Goal: Check status: Check status

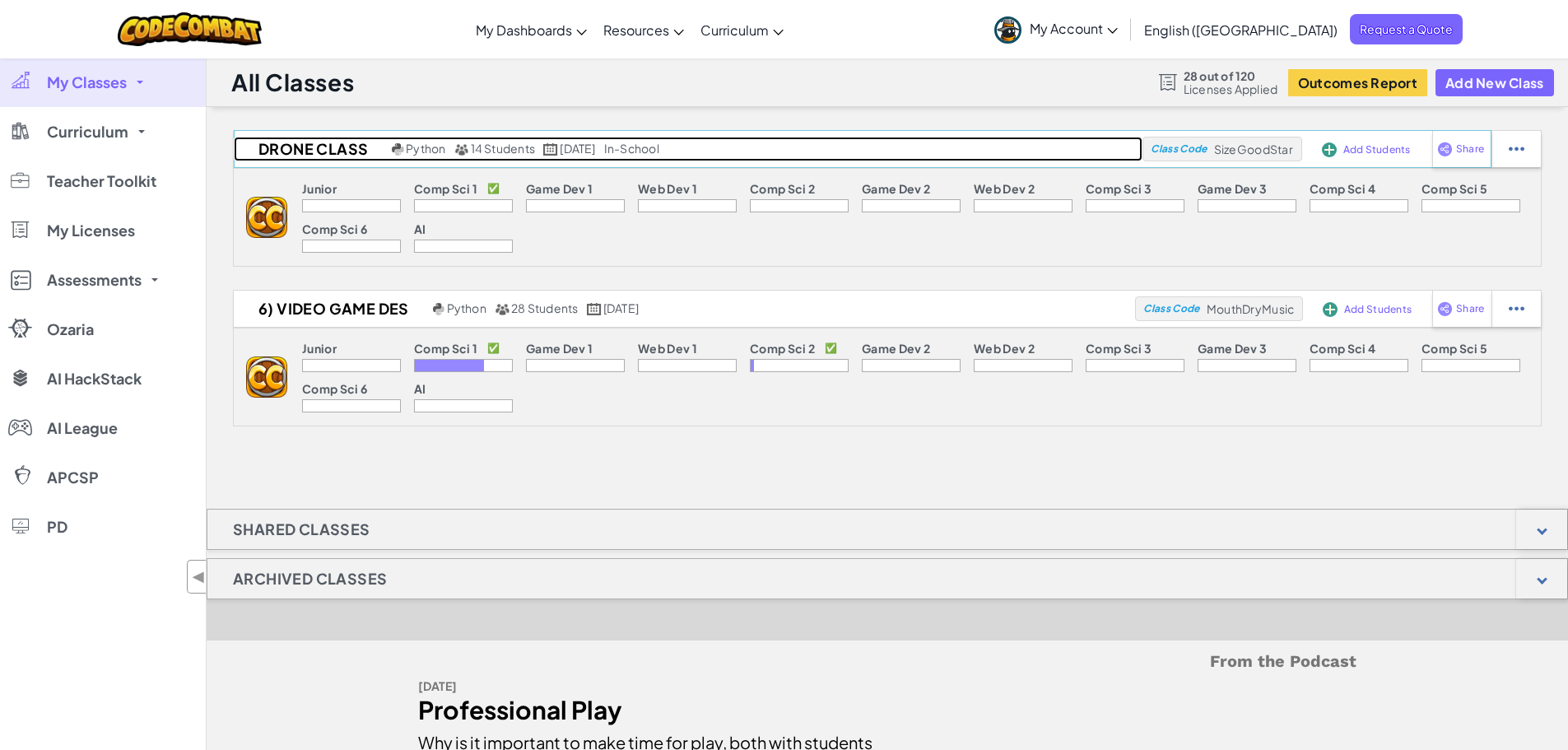
click at [365, 153] on h2 "Drone Class" at bounding box center [311, 148] width 154 height 24
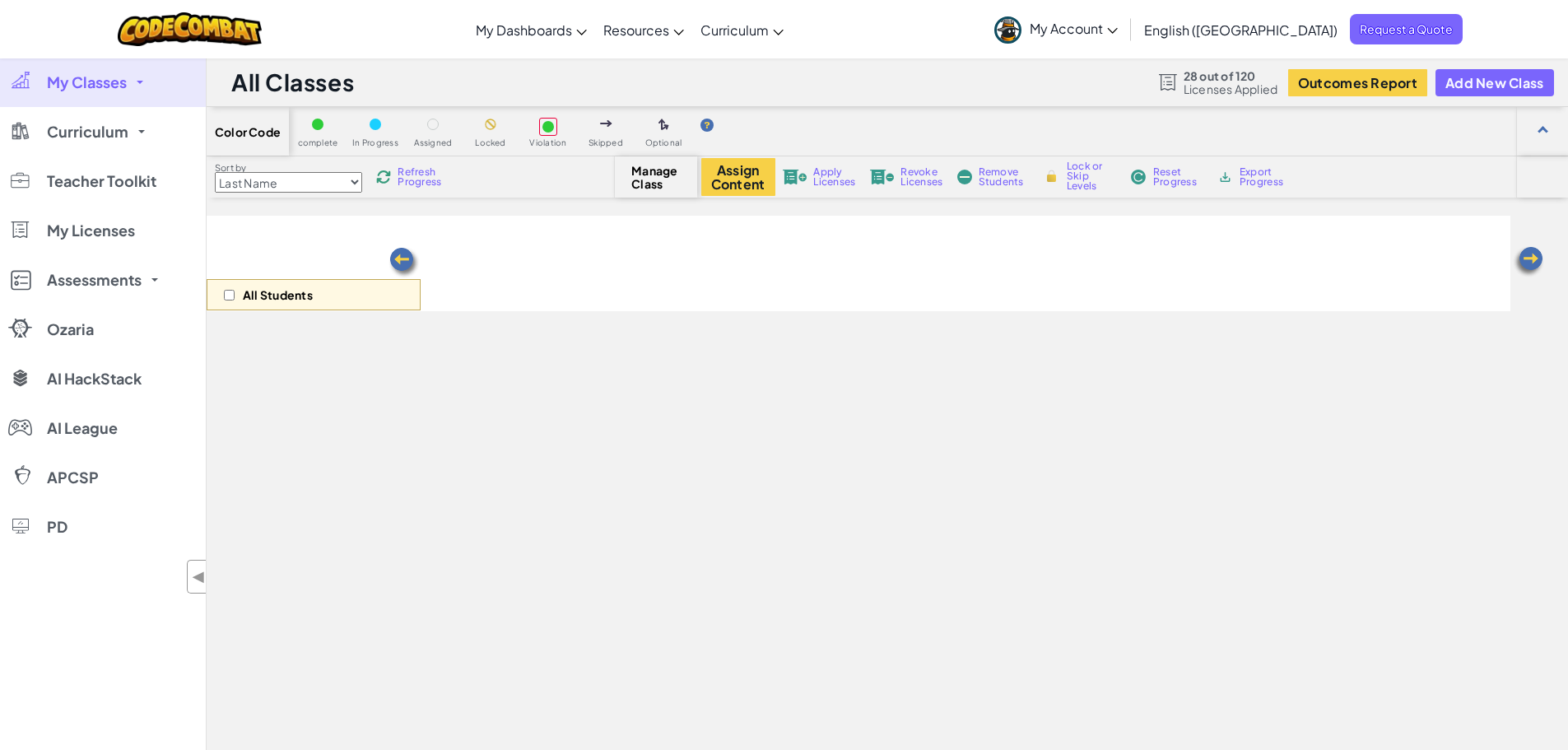
select select "560f1a9f22961295f9427742"
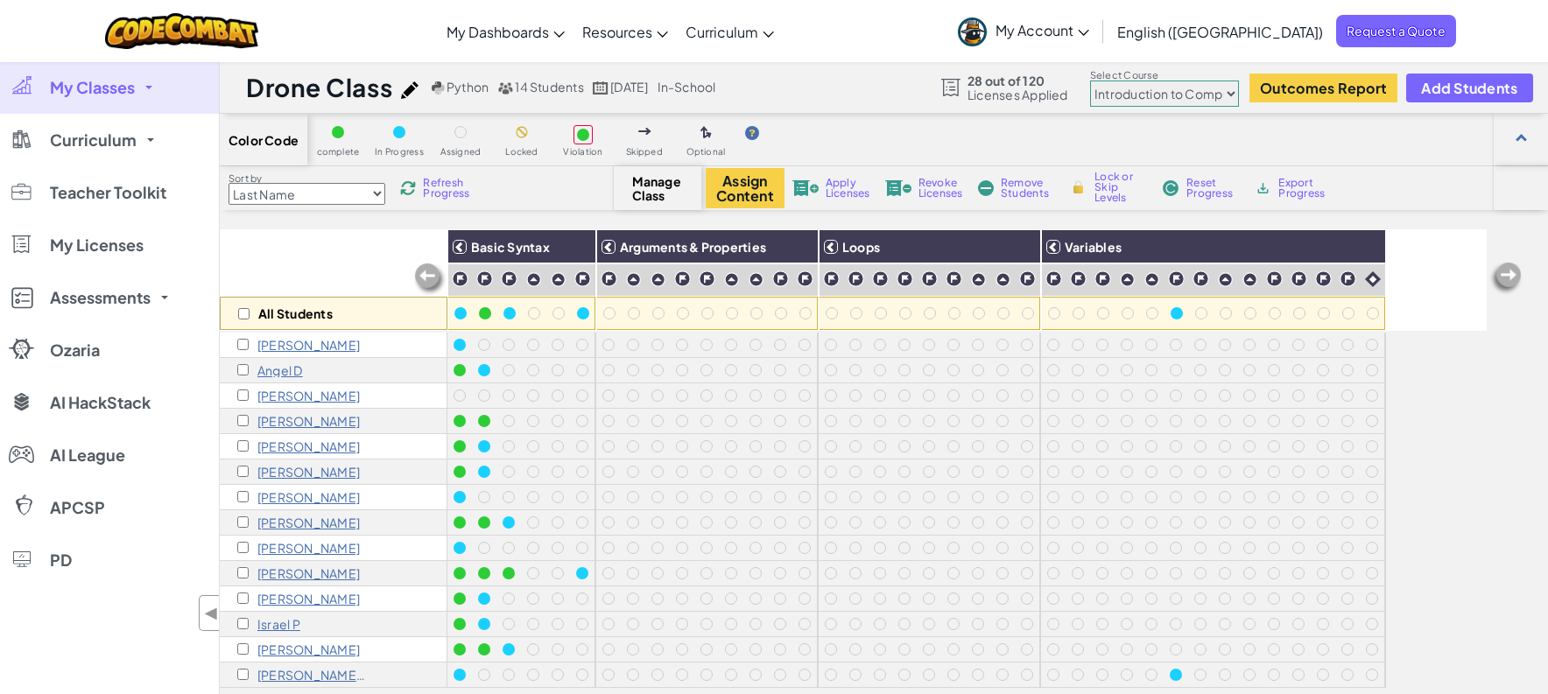
click at [250, 314] on div "All Students" at bounding box center [334, 313] width 228 height 33
click at [249, 316] on div "All Students" at bounding box center [334, 313] width 228 height 33
click at [243, 313] on input "checkbox" at bounding box center [243, 313] width 11 height 11
checkbox input "true"
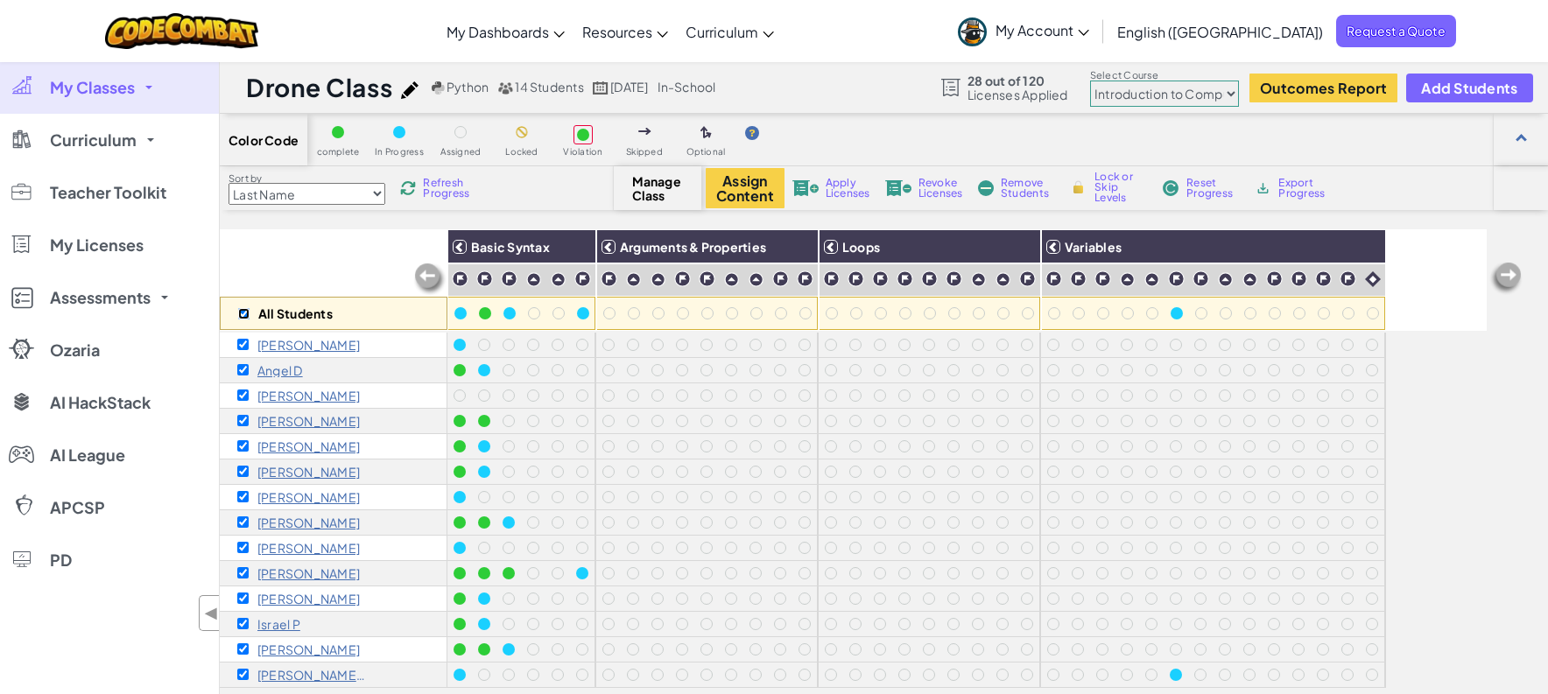
checkbox input "true"
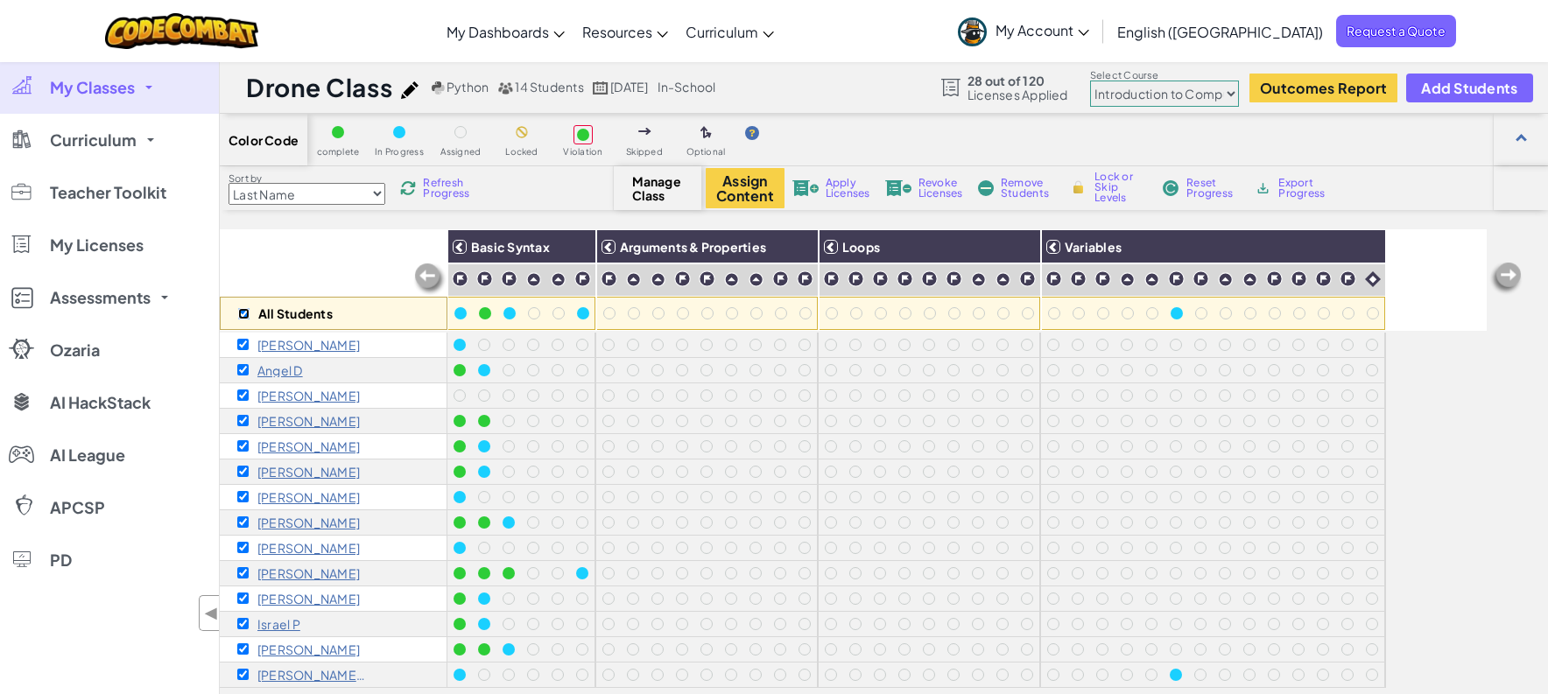
checkbox input "true"
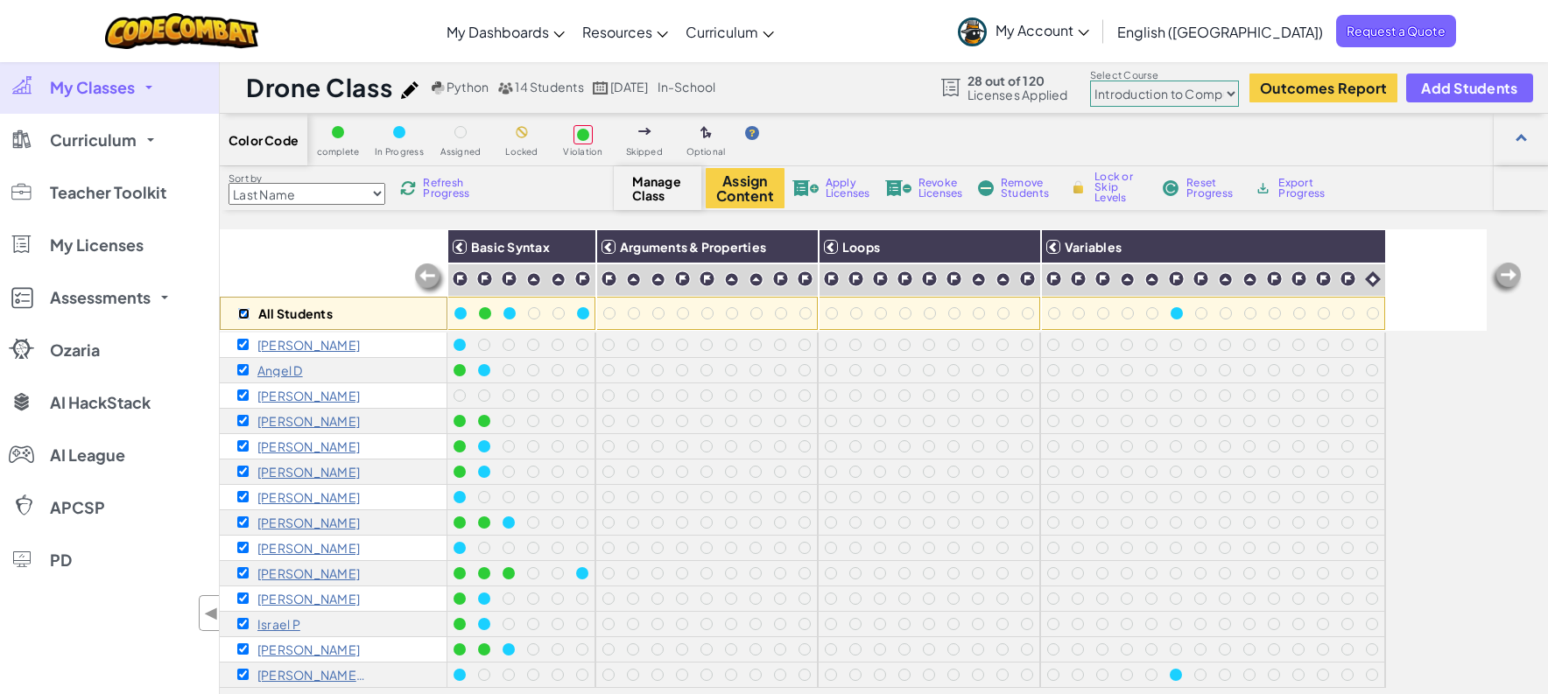
checkbox input "true"
click at [844, 188] on span "Apply Licenses" at bounding box center [848, 188] width 45 height 21
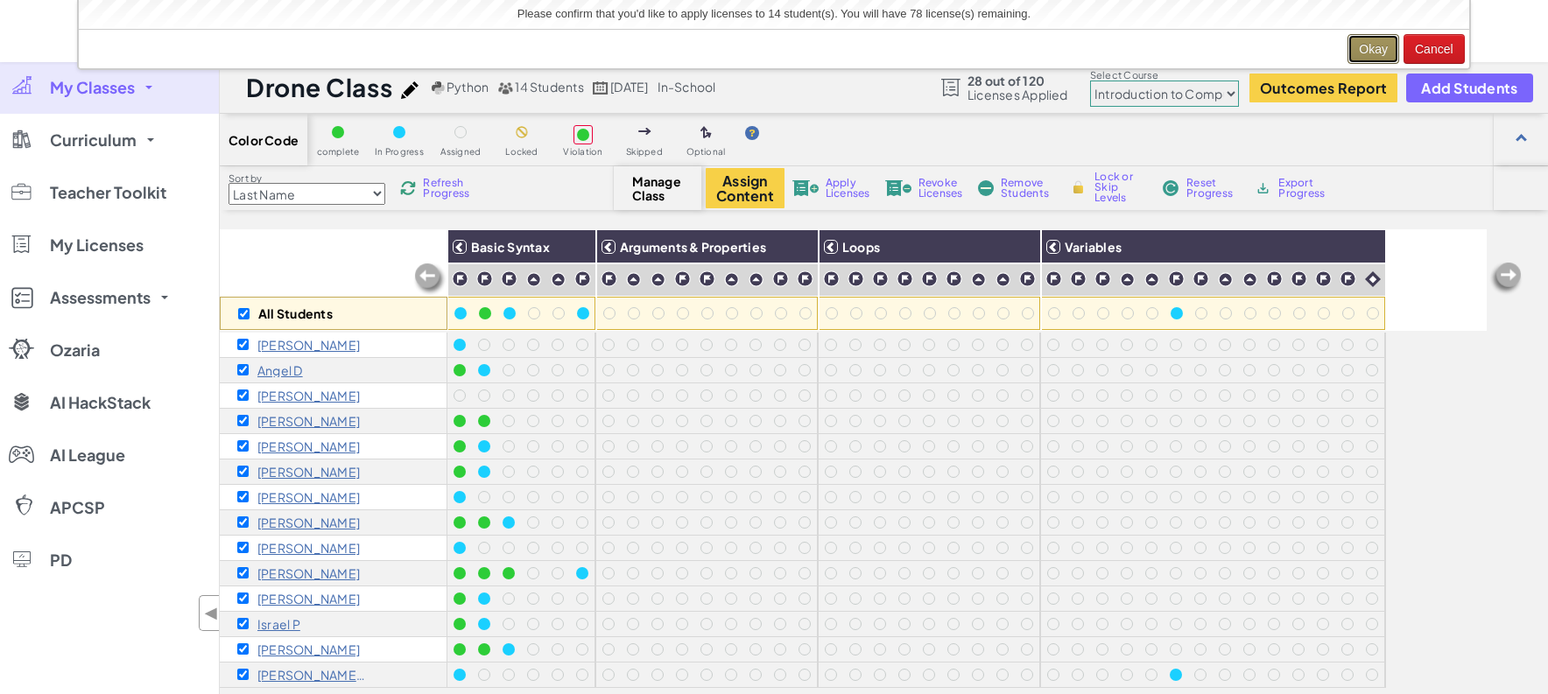
click at [1373, 47] on button "Okay" at bounding box center [1373, 49] width 52 height 30
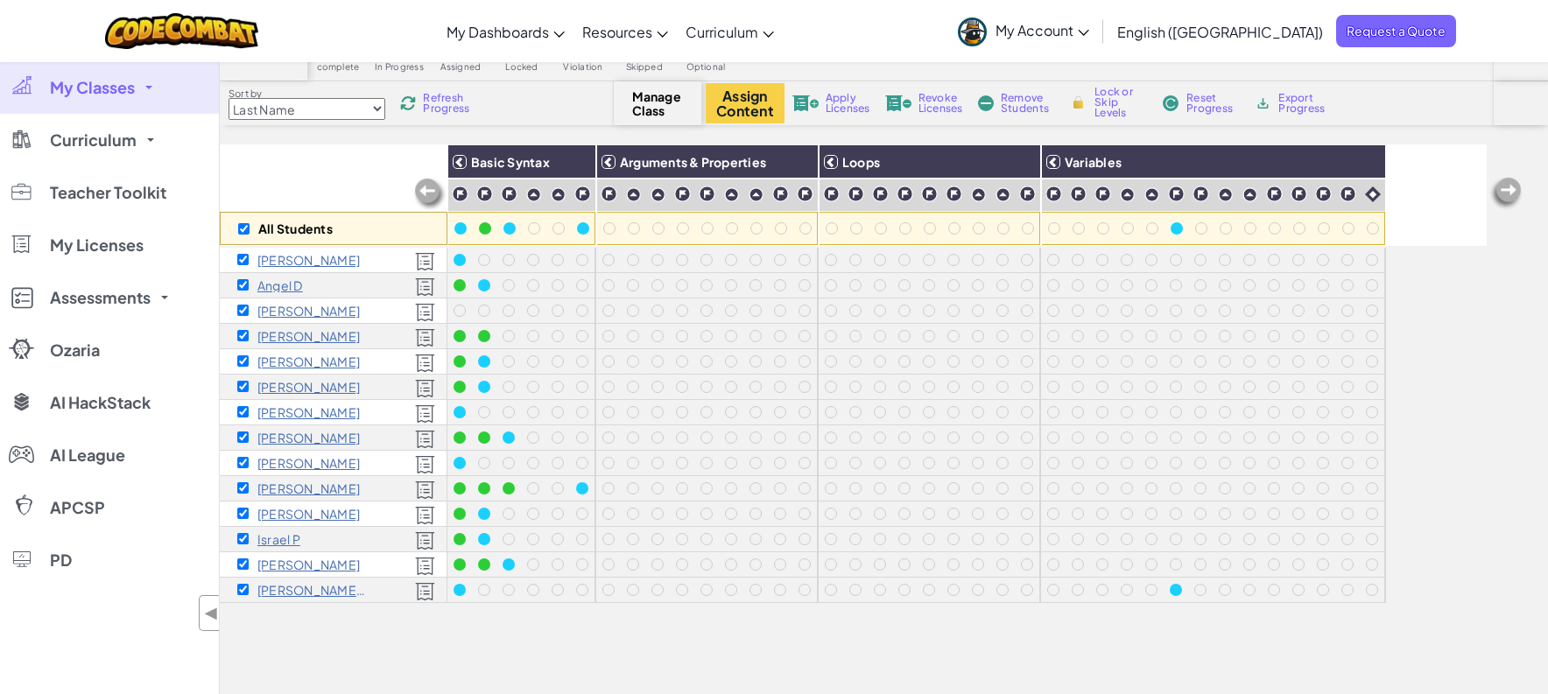
scroll to position [263, 0]
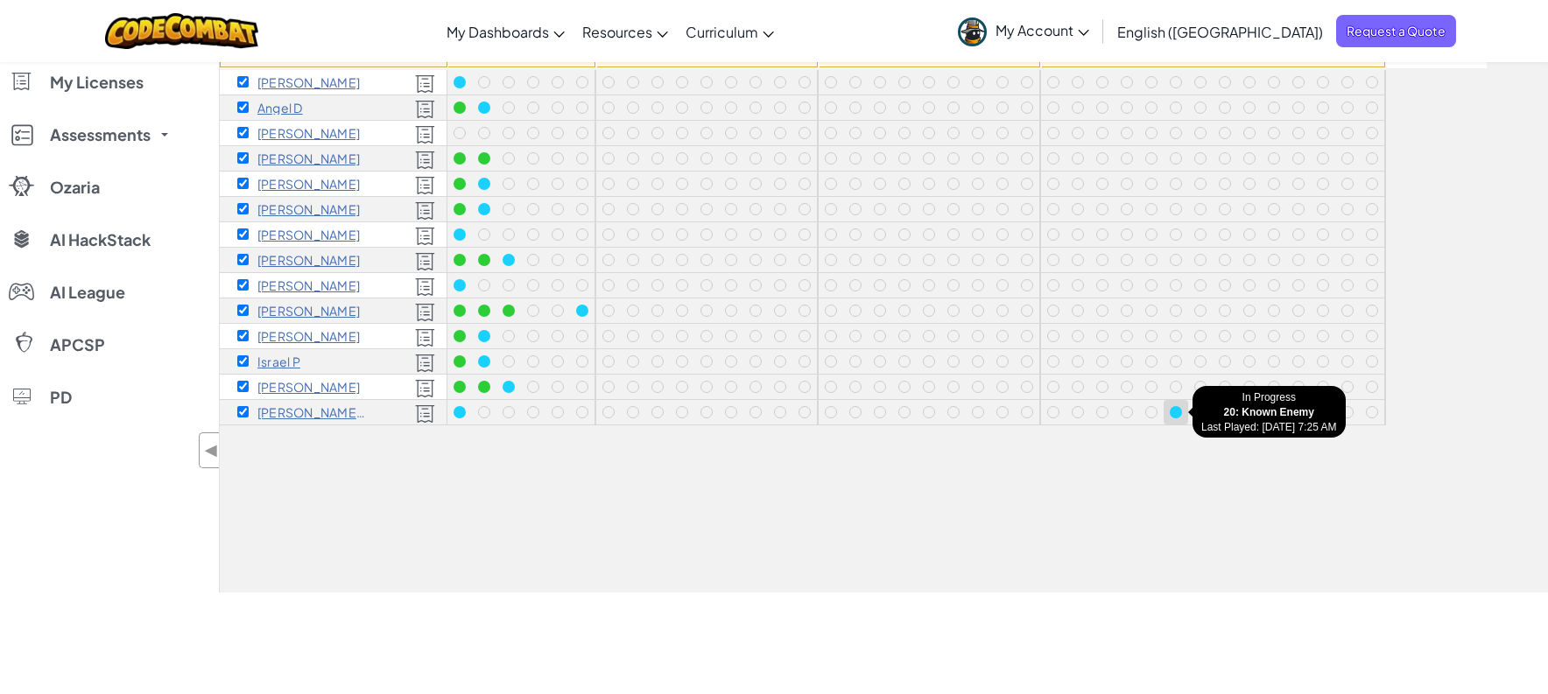
click at [1178, 411] on div at bounding box center [1176, 412] width 12 height 12
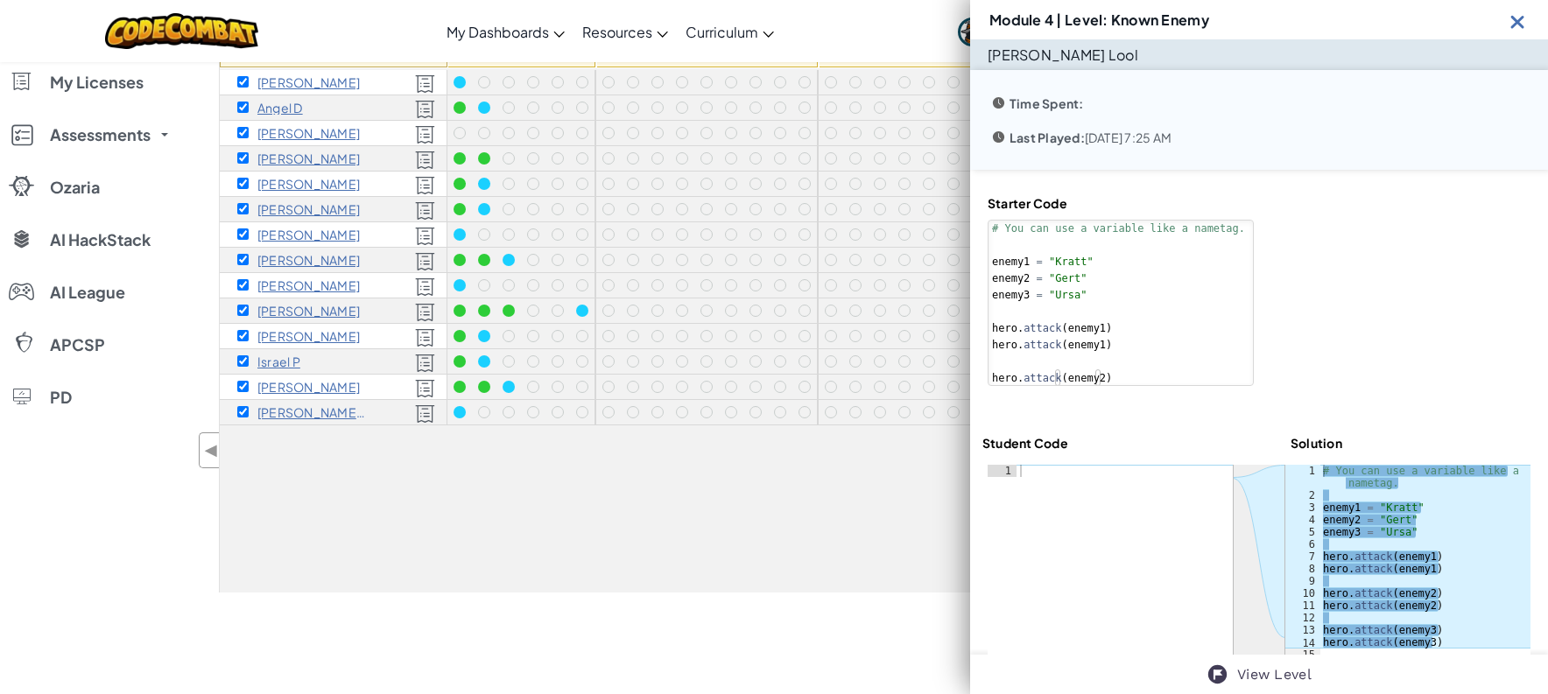
click at [1515, 19] on img at bounding box center [1518, 22] width 22 height 22
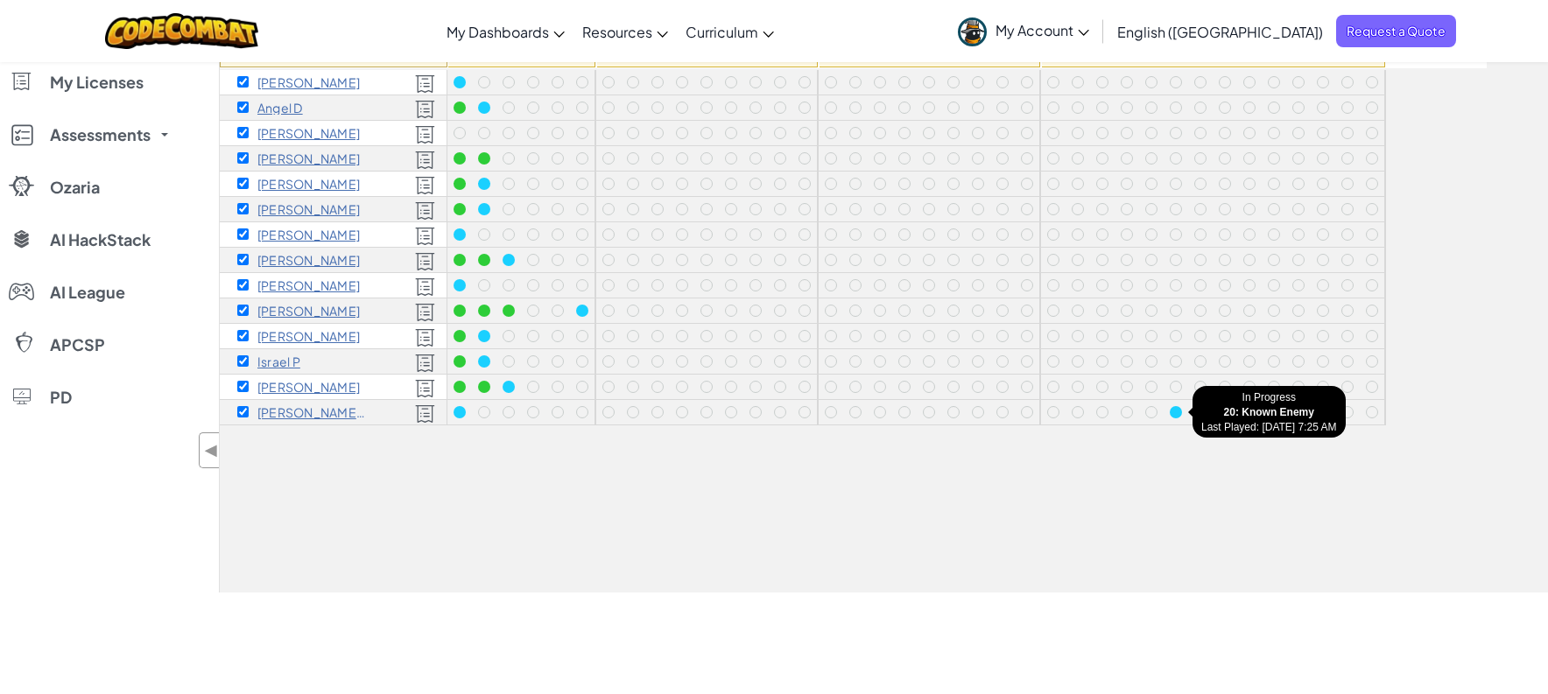
click at [1176, 411] on div at bounding box center [1176, 412] width 12 height 12
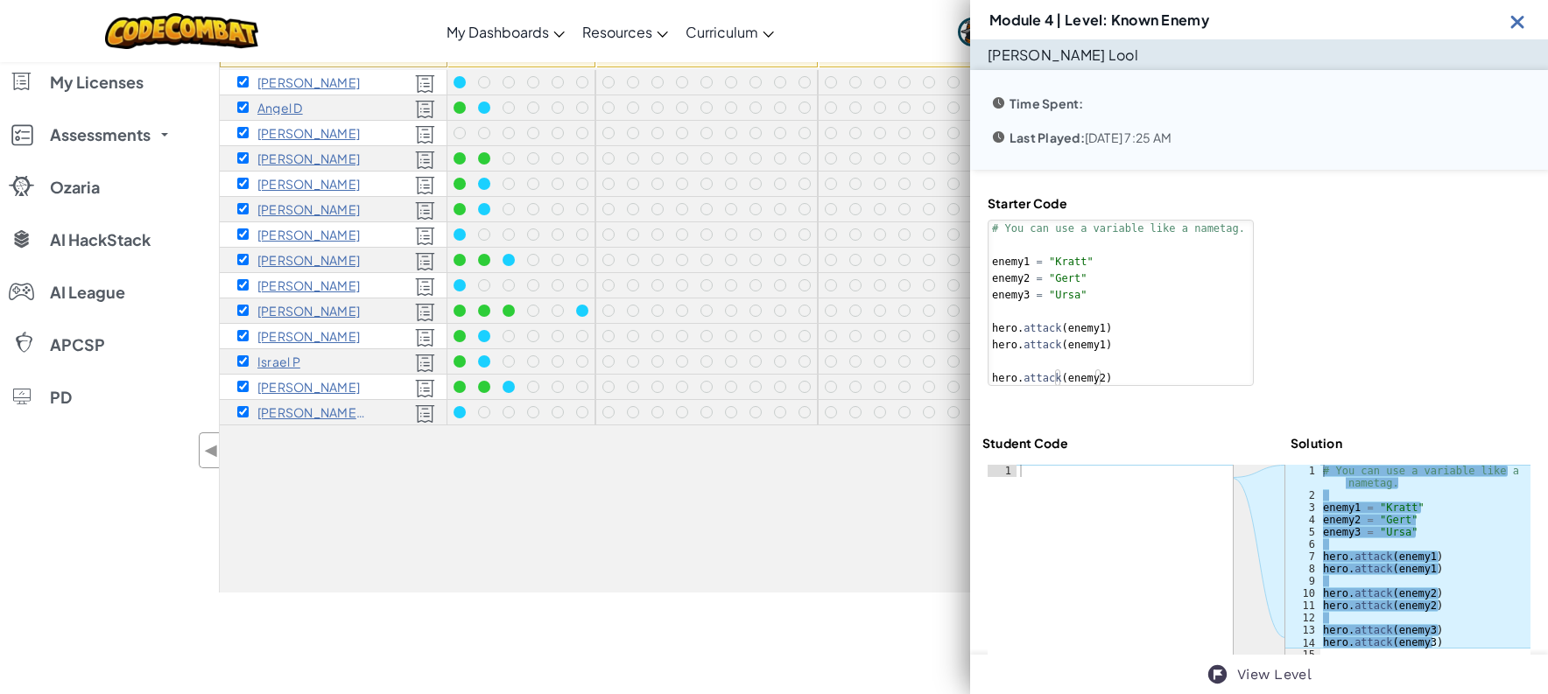
click at [1518, 25] on img at bounding box center [1518, 22] width 22 height 22
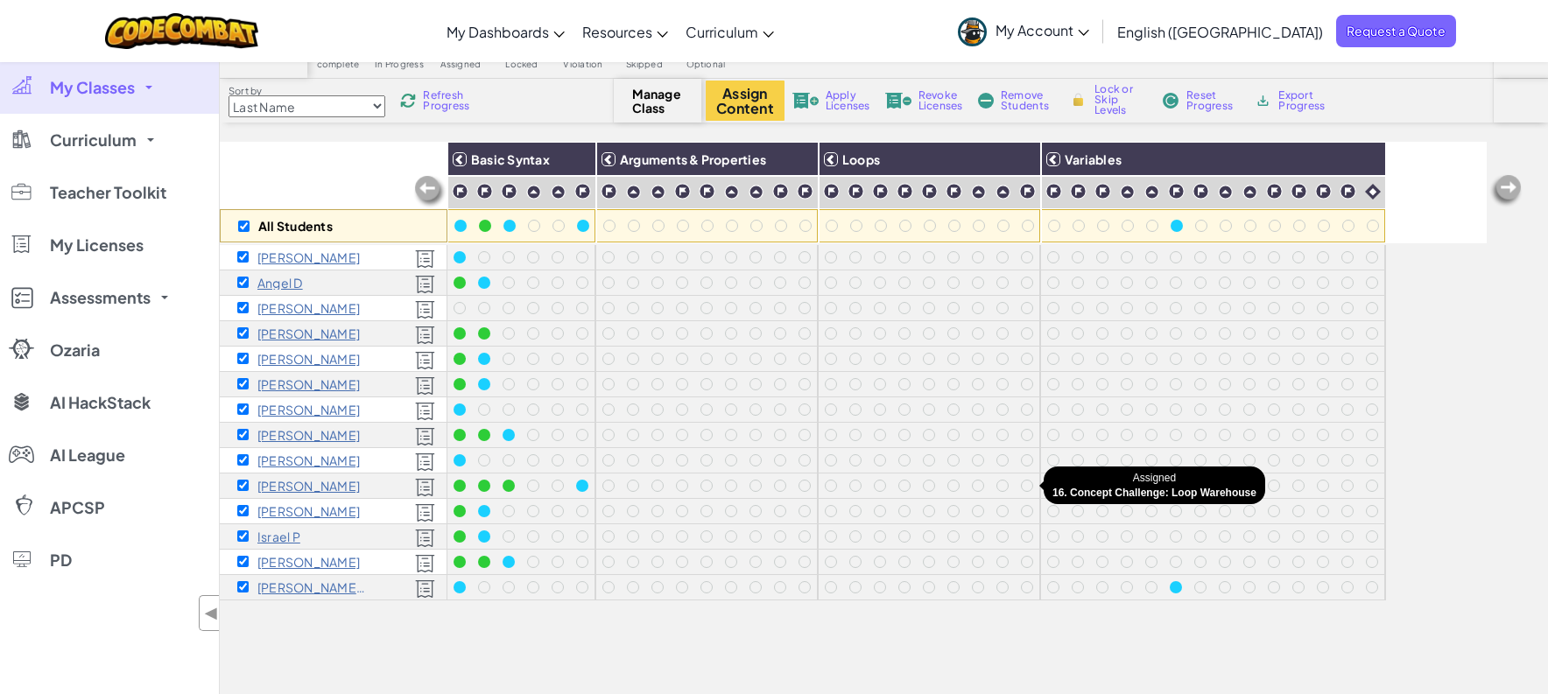
scroll to position [175, 0]
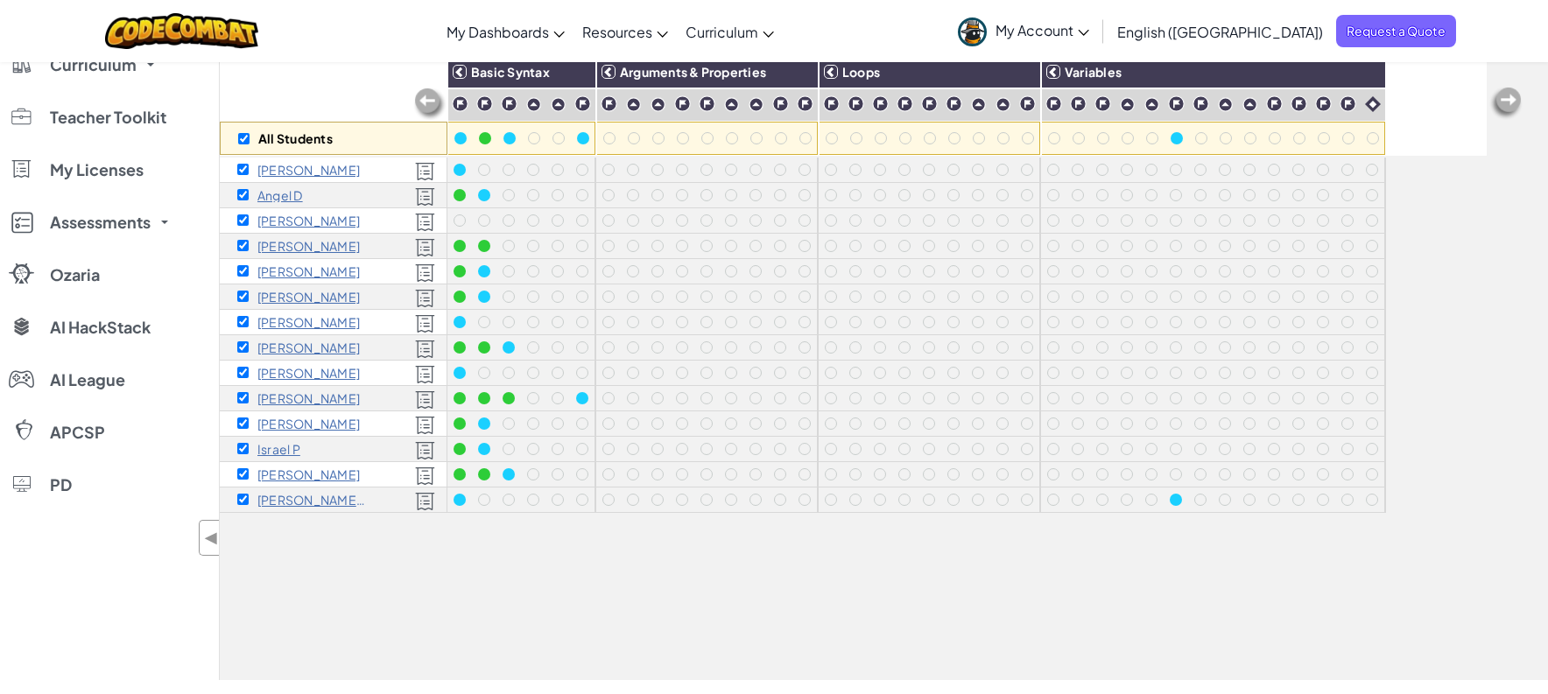
click at [798, 591] on div "All Students Basic Syntax Arguments & Properties Loops Variables [PERSON_NAME] …" at bounding box center [853, 357] width 1267 height 607
click at [459, 615] on div "All Students Basic Syntax Arguments & Properties Loops Variables [PERSON_NAME] …" at bounding box center [853, 357] width 1267 height 607
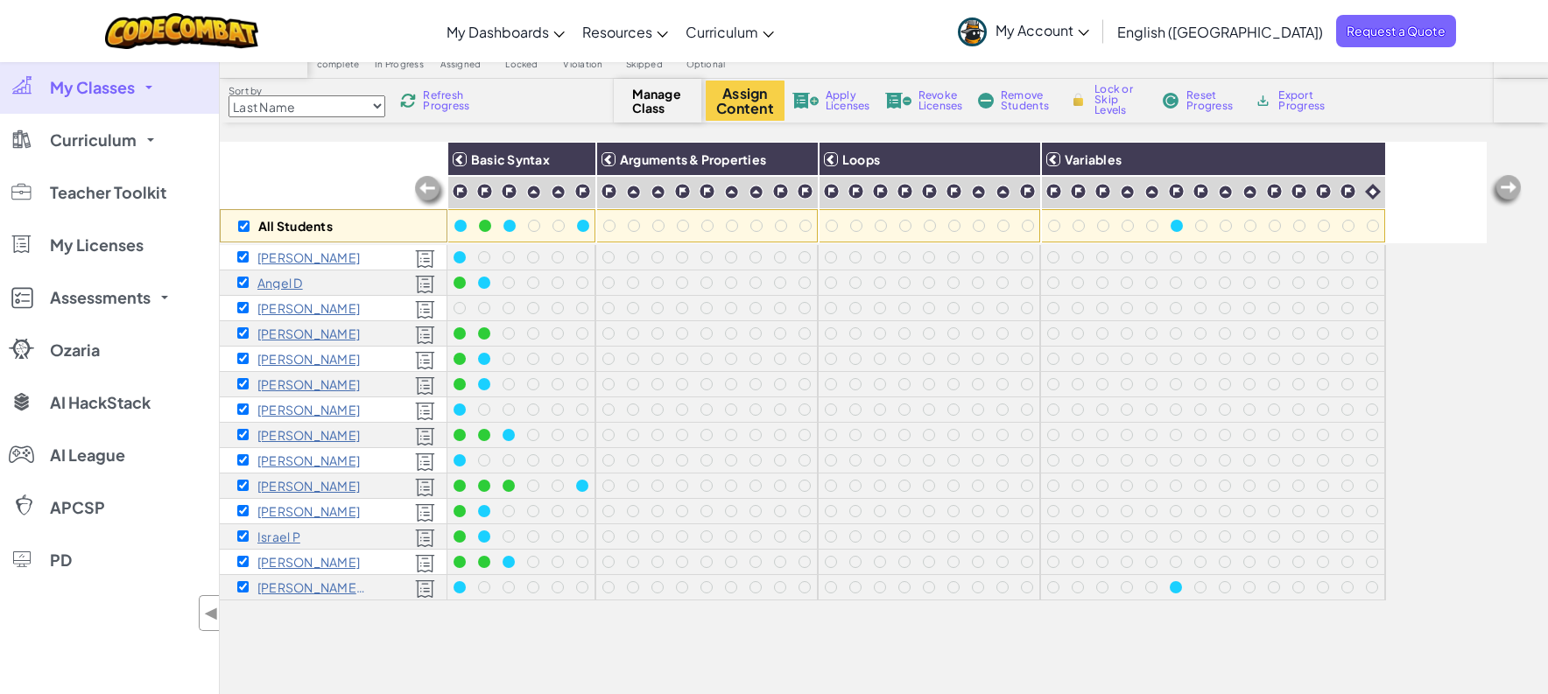
scroll to position [0, 0]
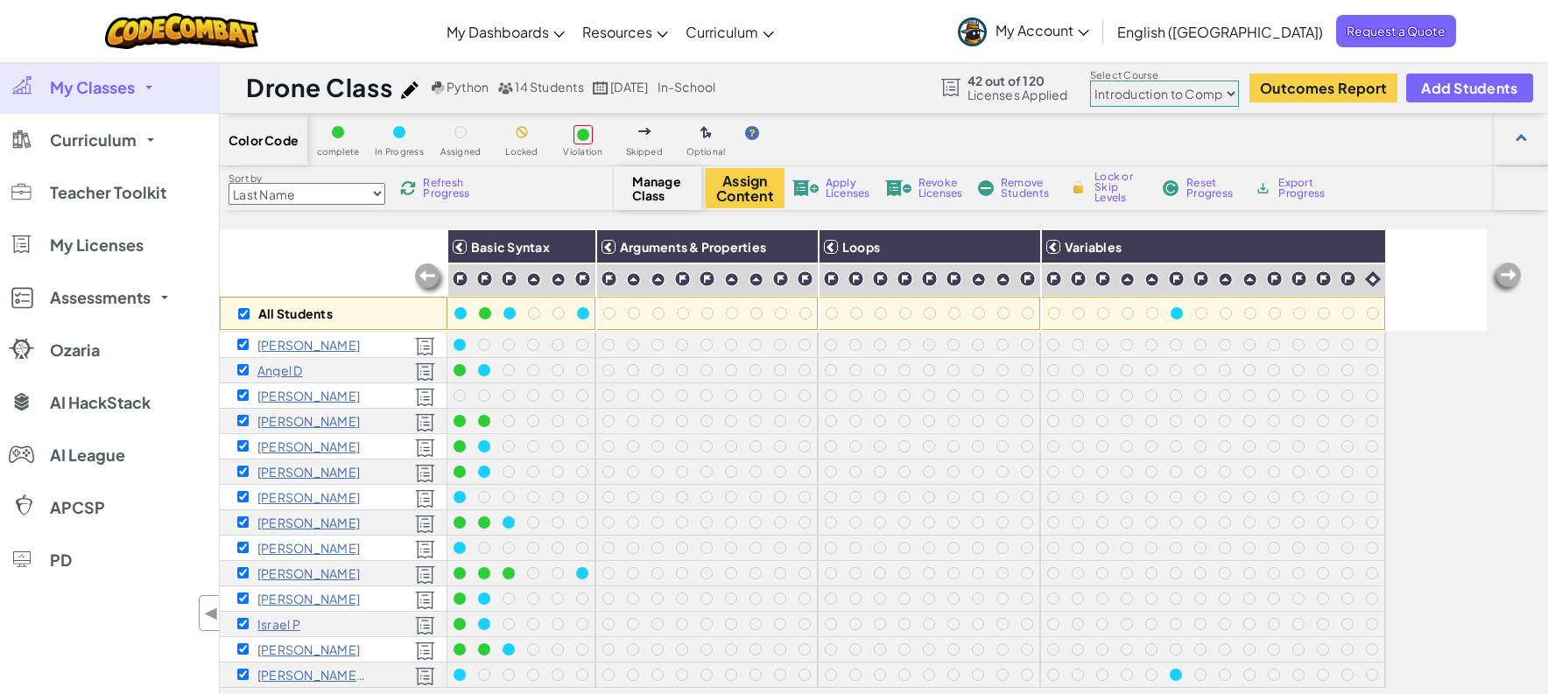
click at [441, 181] on span "Refresh Progress" at bounding box center [450, 188] width 54 height 21
click at [428, 188] on span "Refresh Progress" at bounding box center [450, 188] width 54 height 21
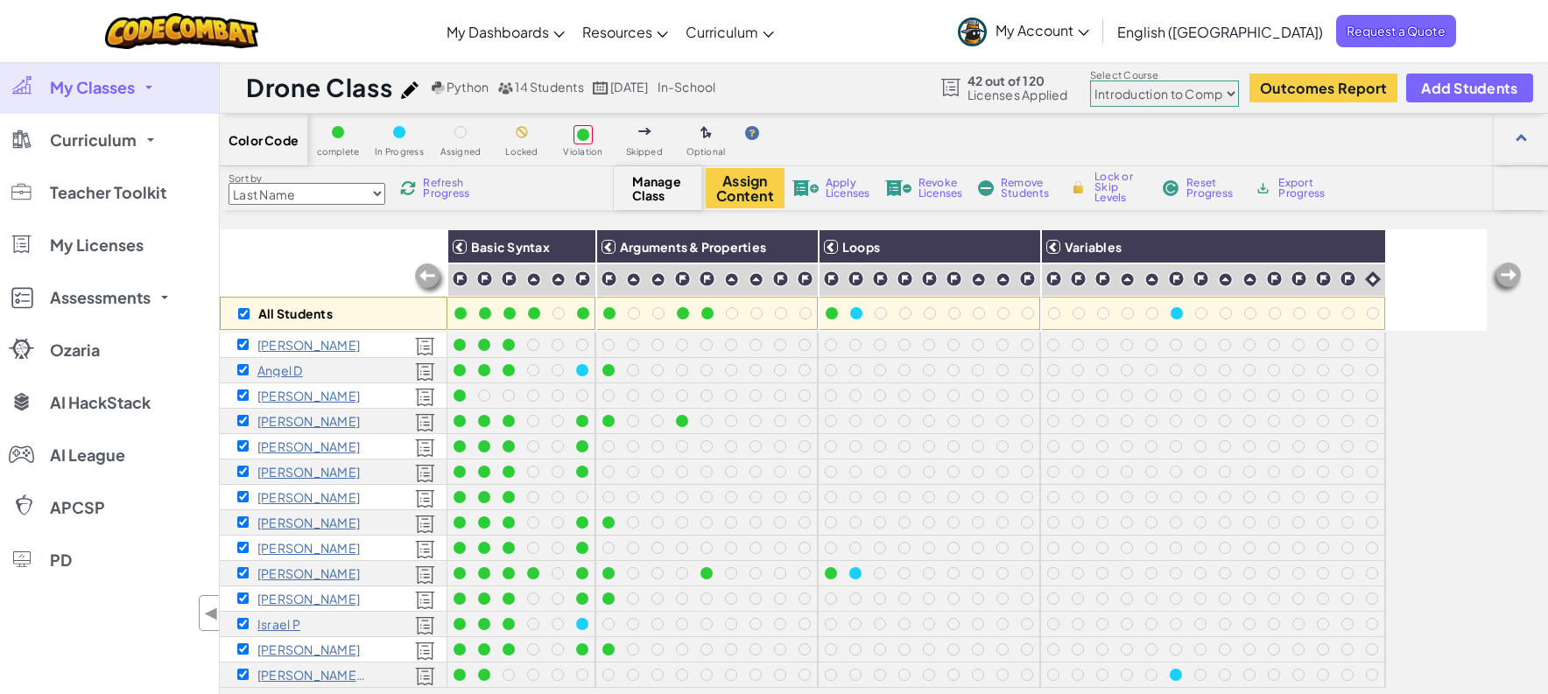
click at [471, 186] on span "Refresh Progress" at bounding box center [450, 188] width 54 height 21
